Goal: Find specific page/section: Find specific page/section

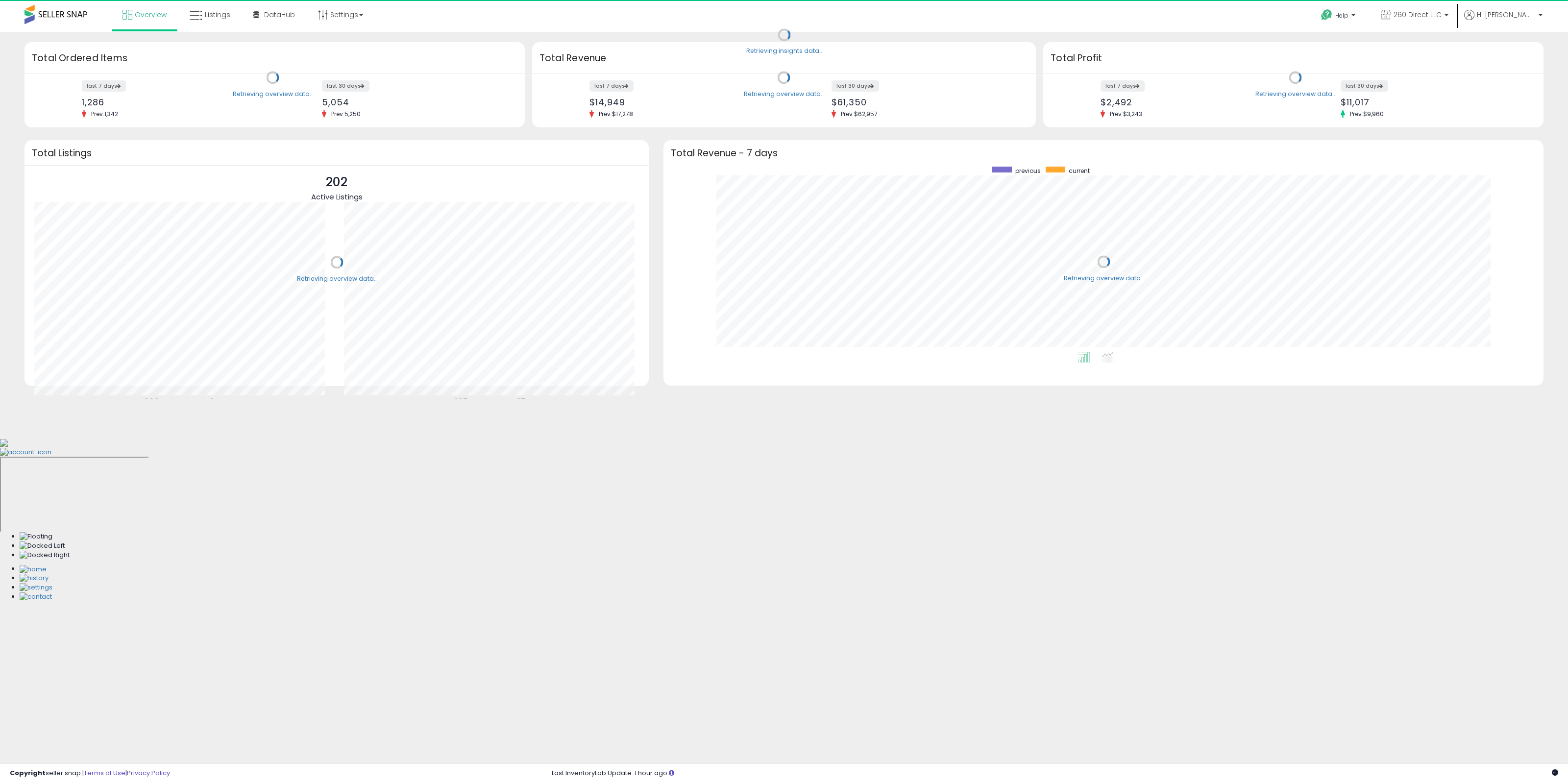
scroll to position [185, 860]
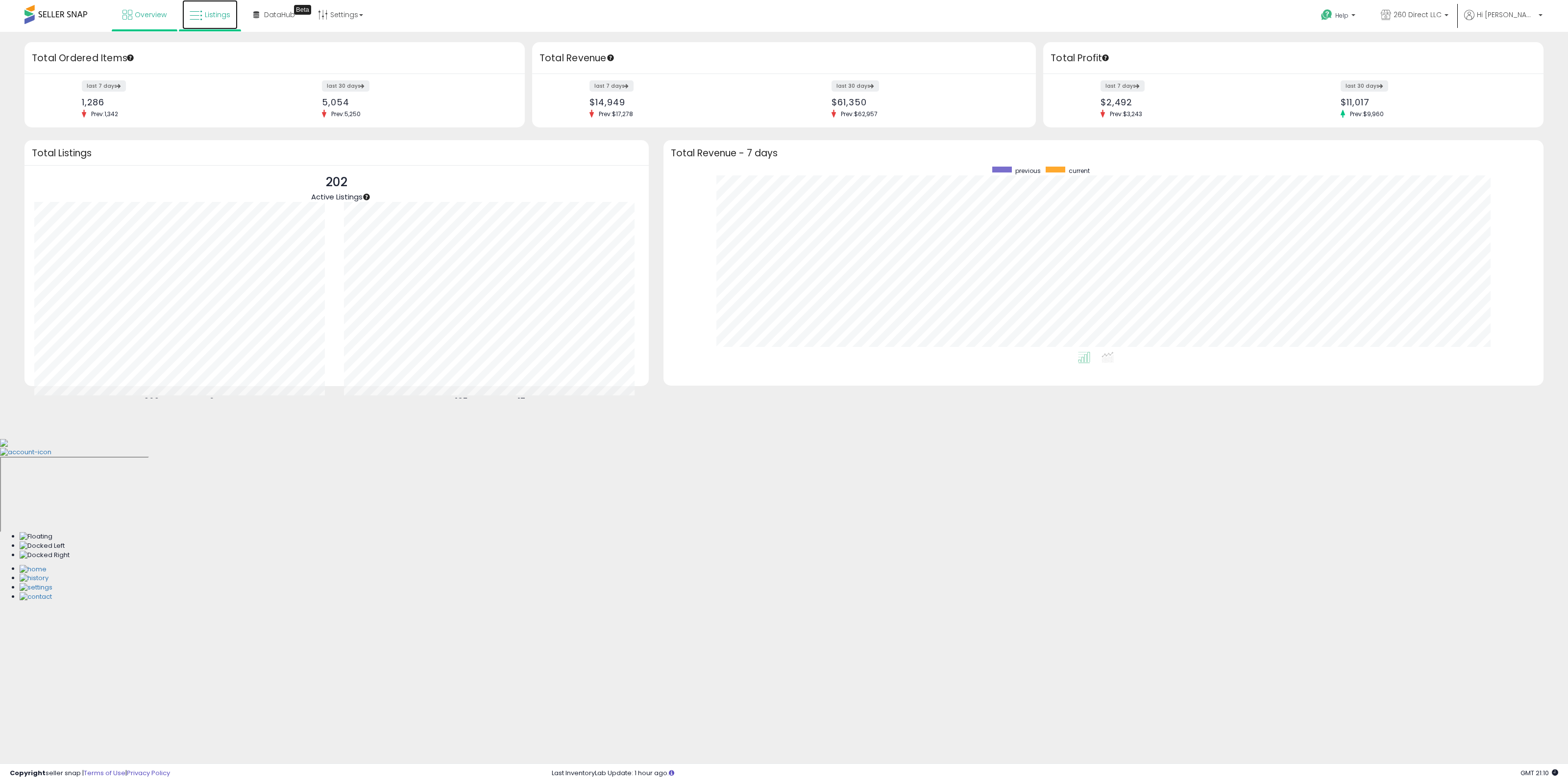
click at [218, 21] on link "Listings" at bounding box center [209, 15] width 55 height 29
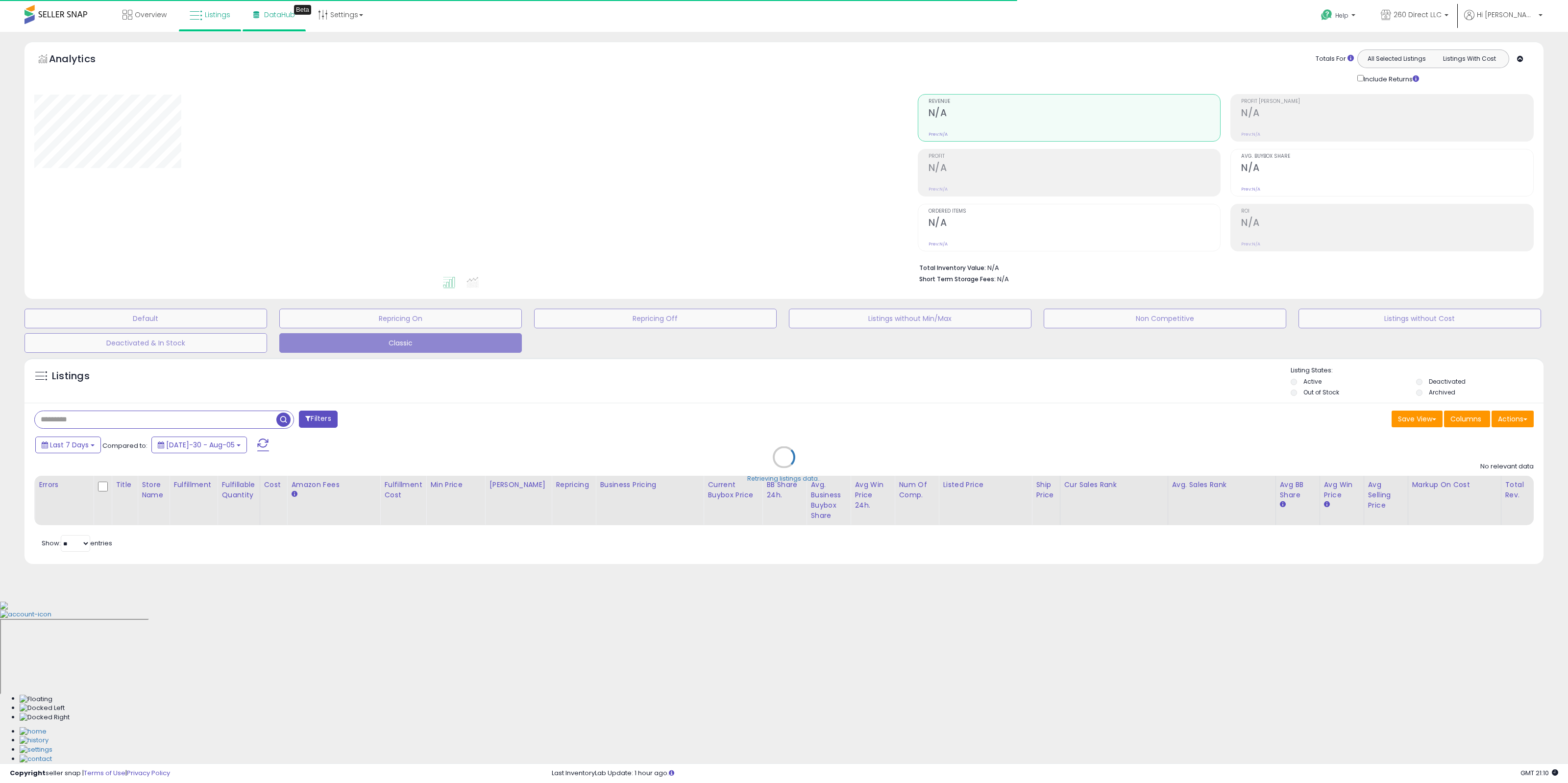
select select "**"
